Goal: Information Seeking & Learning: Find specific fact

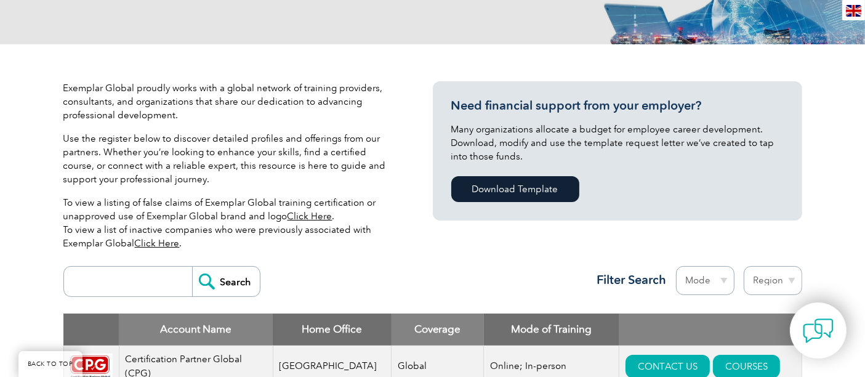
scroll to position [364, 0]
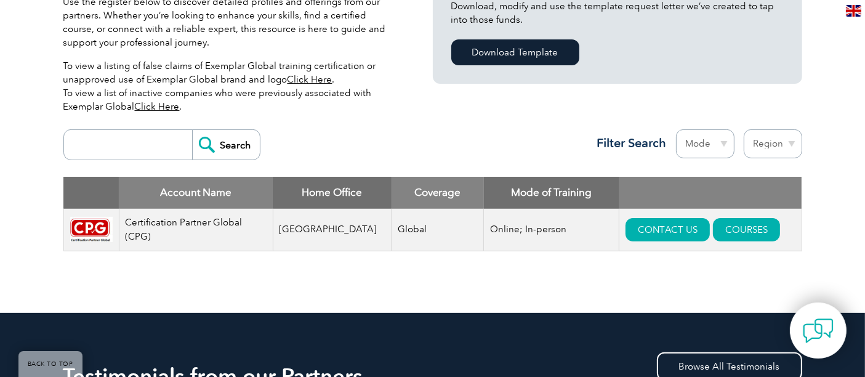
click at [129, 152] on input "search" at bounding box center [131, 145] width 122 height 30
type input "isaaa"
click at [226, 143] on input "Search" at bounding box center [226, 145] width 68 height 30
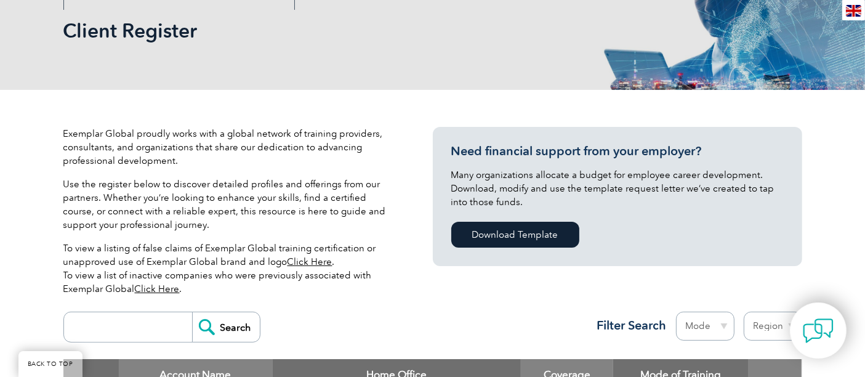
scroll to position [364, 0]
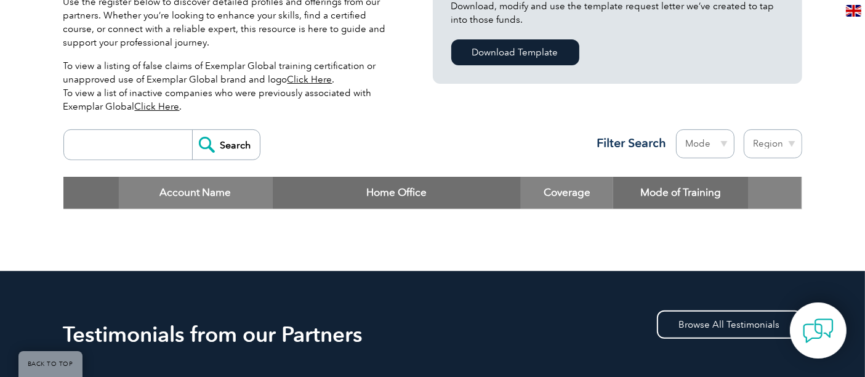
click at [138, 146] on input "search" at bounding box center [131, 145] width 122 height 30
type input "cpg"
click at [229, 142] on input "Search" at bounding box center [226, 145] width 68 height 30
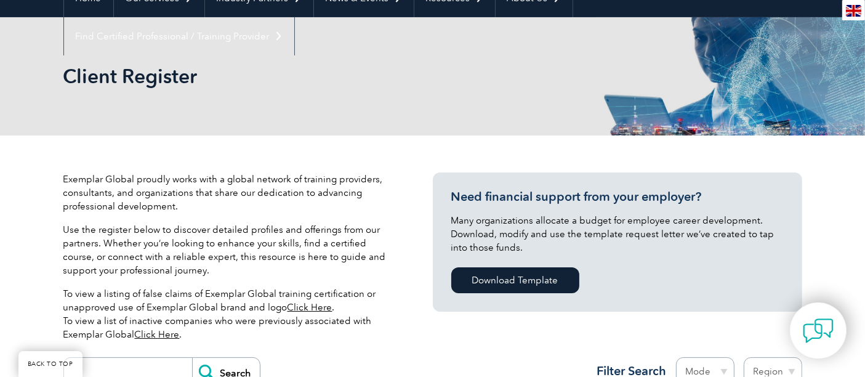
scroll to position [319, 0]
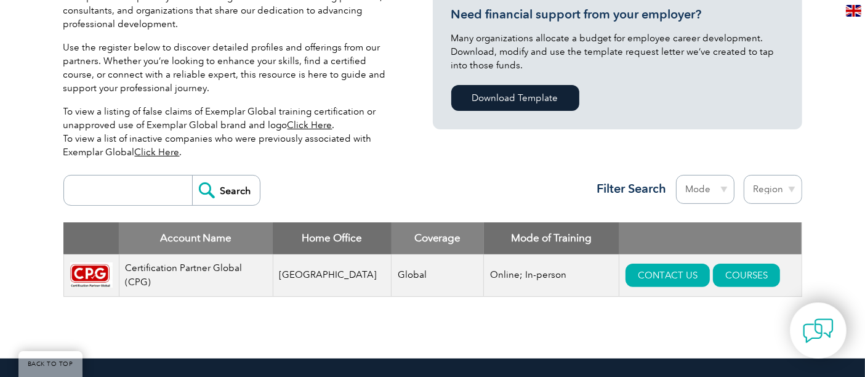
click at [109, 185] on input "search" at bounding box center [131, 190] width 122 height 30
type input "isaaa certification"
click at [226, 189] on input "Search" at bounding box center [226, 190] width 68 height 30
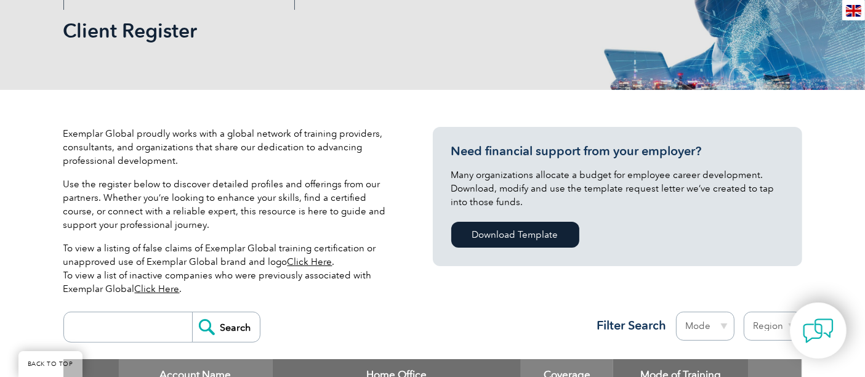
scroll to position [319, 0]
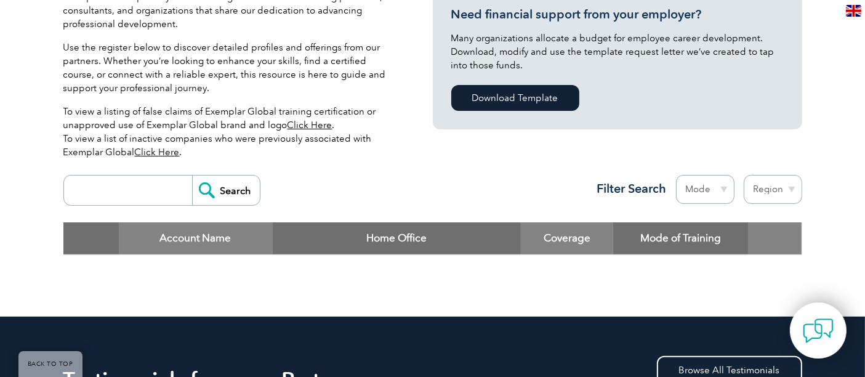
click at [131, 191] on input "search" at bounding box center [131, 190] width 122 height 30
type input "isaaa"
click at [228, 189] on input "Search" at bounding box center [226, 190] width 68 height 30
